Goal: Information Seeking & Learning: Learn about a topic

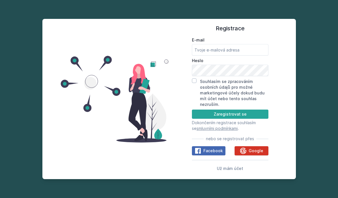
click at [259, 154] on span "Google" at bounding box center [256, 151] width 15 height 6
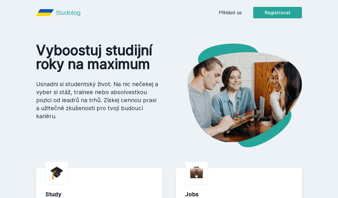
click at [234, 15] on link "Přihlásit se" at bounding box center [230, 12] width 23 height 7
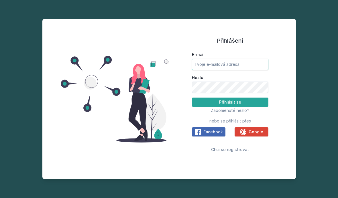
click at [229, 70] on input "E-mail" at bounding box center [230, 64] width 77 height 11
type input "[EMAIL_ADDRESS][DOMAIN_NAME]"
click at [230, 107] on button "Přihlásit se" at bounding box center [230, 102] width 77 height 9
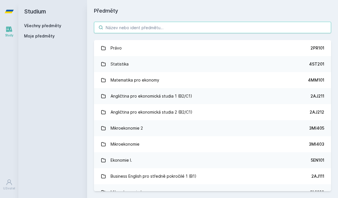
click at [224, 29] on input "search" at bounding box center [212, 27] width 237 height 11
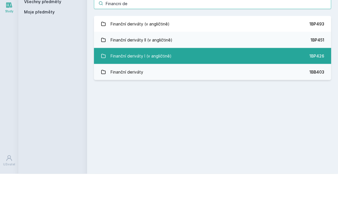
type input "Financni de"
click at [118, 75] on div "Finanční deriváty I (v angličtině)" at bounding box center [141, 80] width 61 height 11
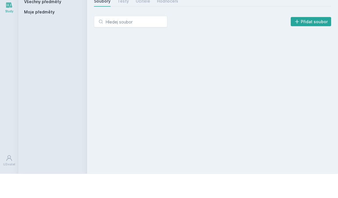
scroll to position [20, 0]
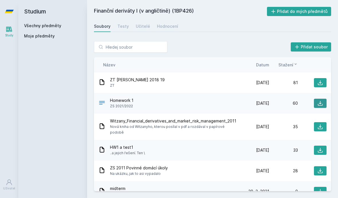
click at [321, 101] on icon at bounding box center [320, 103] width 5 height 5
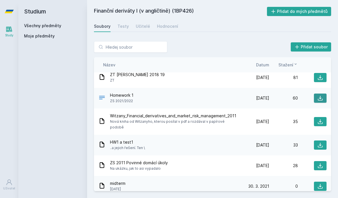
scroll to position [5, 0]
click at [320, 142] on icon at bounding box center [321, 145] width 6 height 6
click at [321, 184] on icon at bounding box center [320, 186] width 5 height 5
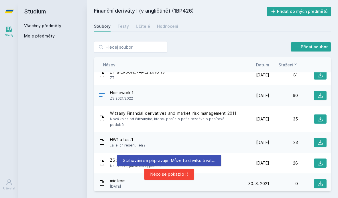
scroll to position [9, 0]
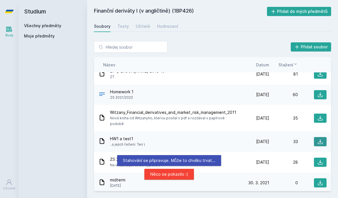
click at [320, 139] on icon at bounding box center [321, 142] width 6 height 6
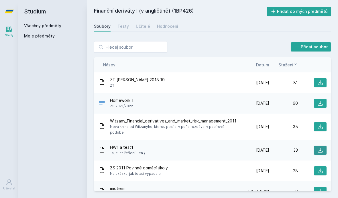
scroll to position [0, 0]
click at [126, 24] on div "Testy" at bounding box center [123, 27] width 11 height 6
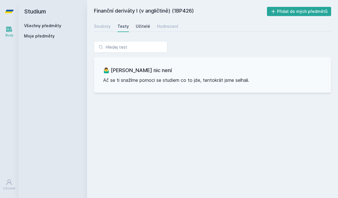
click at [144, 24] on div "Učitelé" at bounding box center [143, 27] width 14 height 6
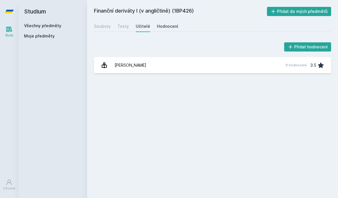
click at [168, 24] on div "Hodnocení" at bounding box center [167, 27] width 21 height 6
